Goal: Navigation & Orientation: Find specific page/section

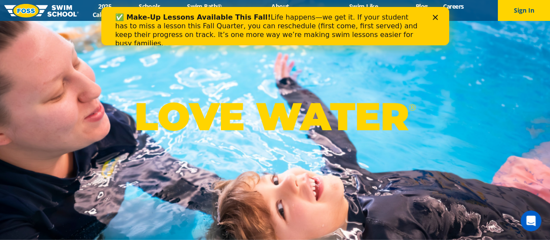
click at [437, 20] on polygon "Close" at bounding box center [434, 17] width 5 height 5
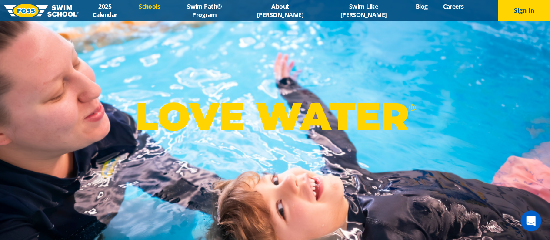
click at [168, 10] on link "Schools" at bounding box center [149, 6] width 37 height 8
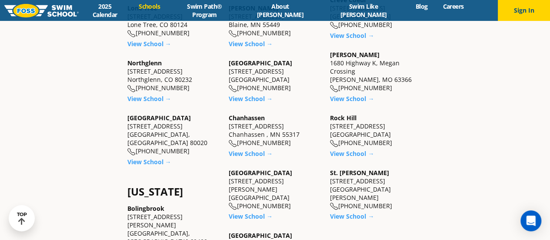
scroll to position [391, 0]
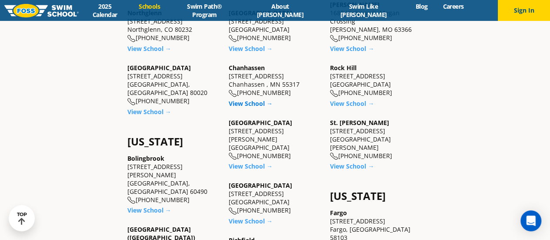
click at [244, 100] on link "View School →" at bounding box center [251, 103] width 44 height 8
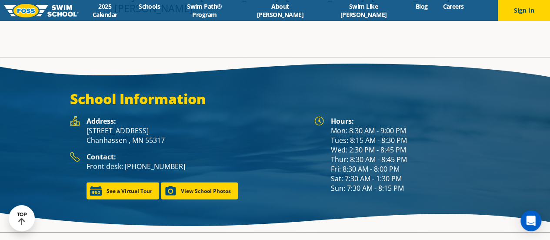
scroll to position [1119, 0]
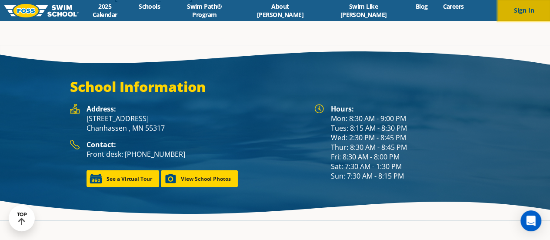
click at [525, 9] on button "Sign In" at bounding box center [524, 10] width 52 height 21
